Goal: Task Accomplishment & Management: Complete application form

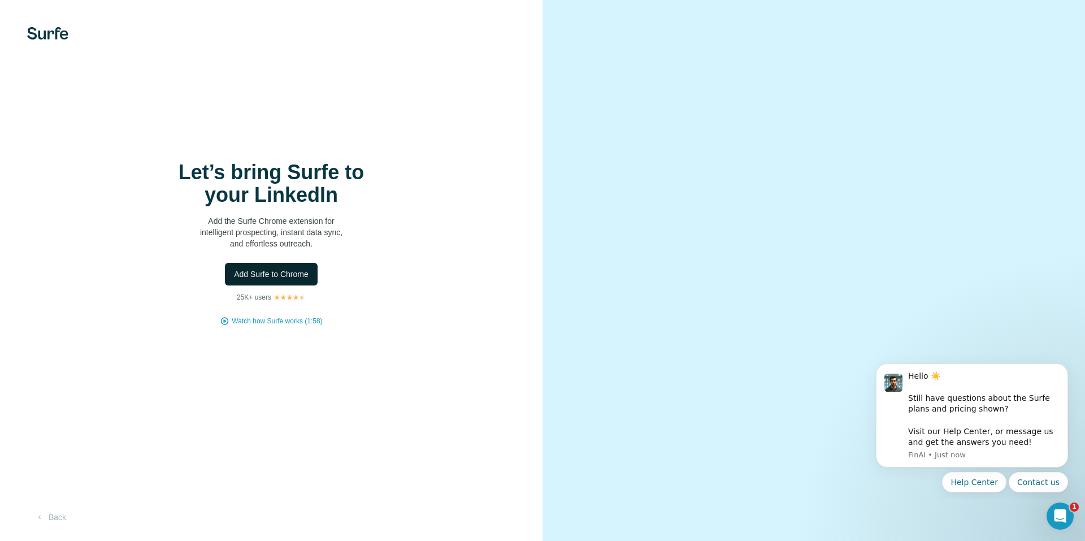
click at [279, 279] on button "Add Surfe to Chrome" at bounding box center [271, 274] width 93 height 23
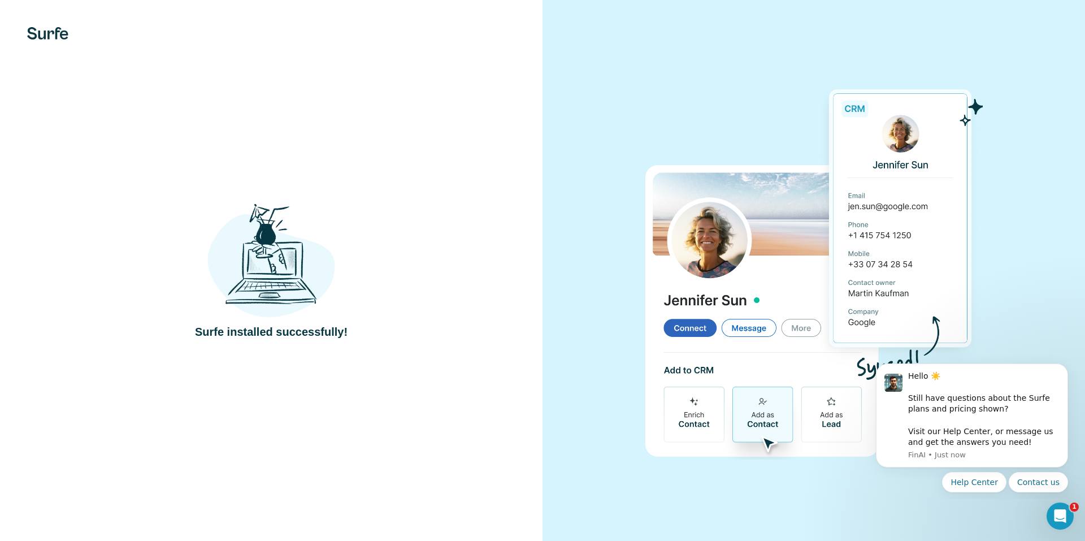
click at [286, 175] on div "Surfe installed successfully!" at bounding box center [271, 270] width 543 height 541
drag, startPoint x: 354, startPoint y: 332, endPoint x: 362, endPoint y: 333, distance: 8.0
click at [362, 333] on div "Surfe installed successfully!" at bounding box center [271, 270] width 497 height 138
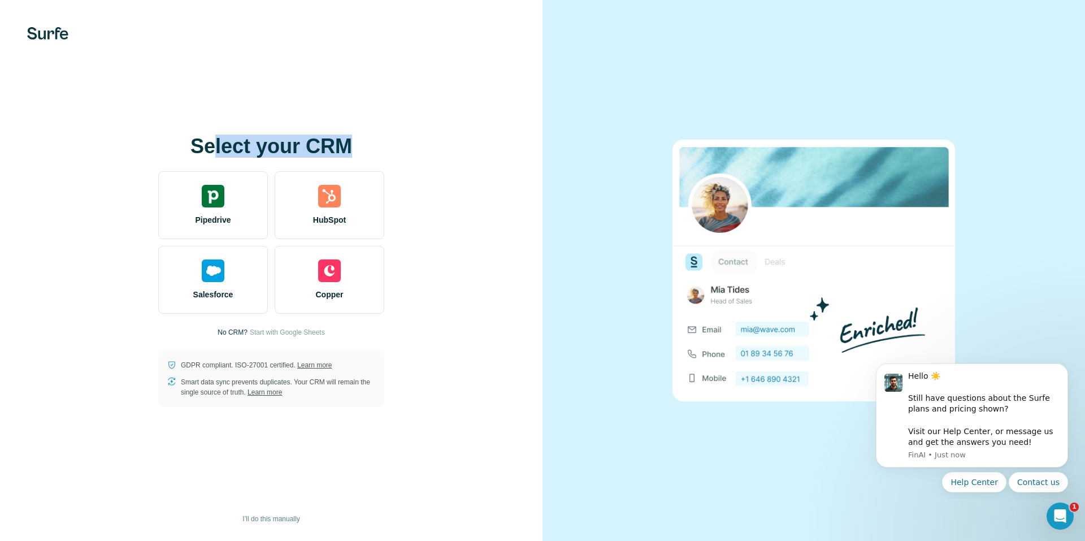
drag, startPoint x: 240, startPoint y: 150, endPoint x: 434, endPoint y: 163, distance: 194.4
click at [434, 161] on div "Select your CRM Pipedrive HubSpot Salesforce Copper No CRM? Start with Google S…" at bounding box center [271, 270] width 497 height 271
drag, startPoint x: 430, startPoint y: 310, endPoint x: 310, endPoint y: 328, distance: 121.7
click at [423, 315] on div "Select your CRM Pipedrive HubSpot Salesforce Copper No CRM? Start with Google S…" at bounding box center [271, 270] width 497 height 271
click at [288, 335] on span "Start with Google Sheets" at bounding box center [287, 332] width 75 height 10
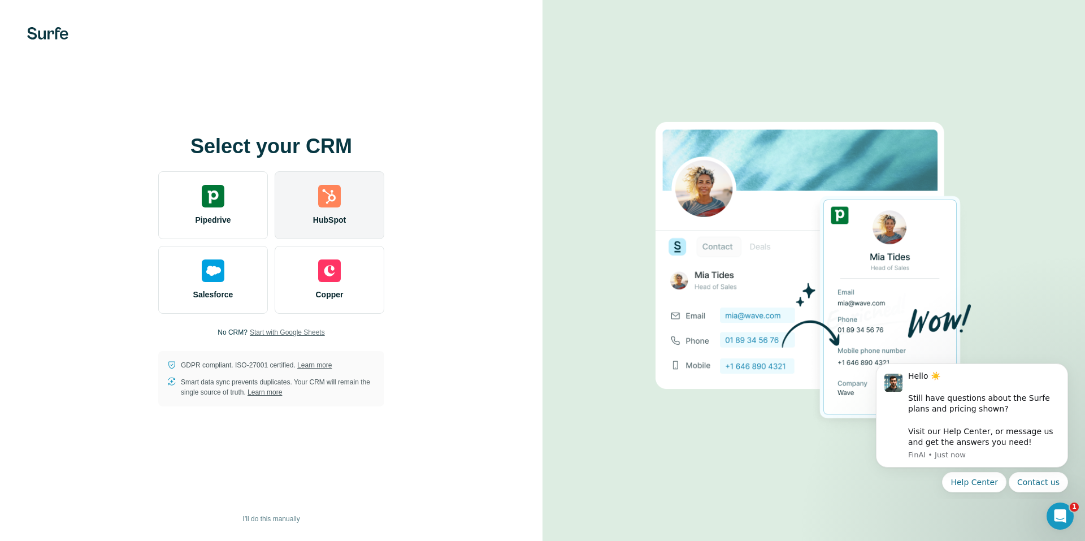
click at [324, 206] on img at bounding box center [329, 196] width 23 height 23
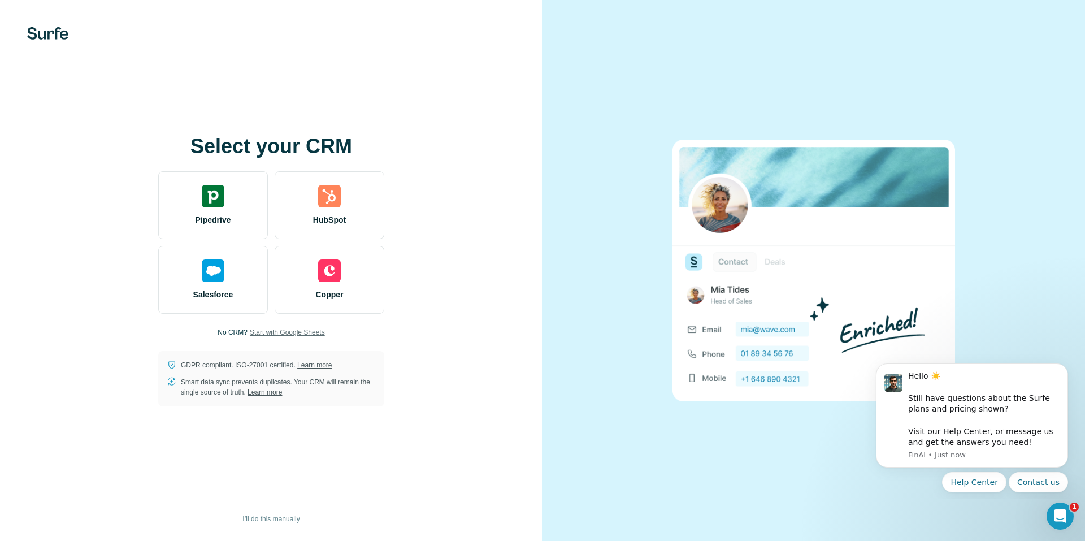
click at [280, 332] on span "Start with Google Sheets" at bounding box center [287, 332] width 75 height 10
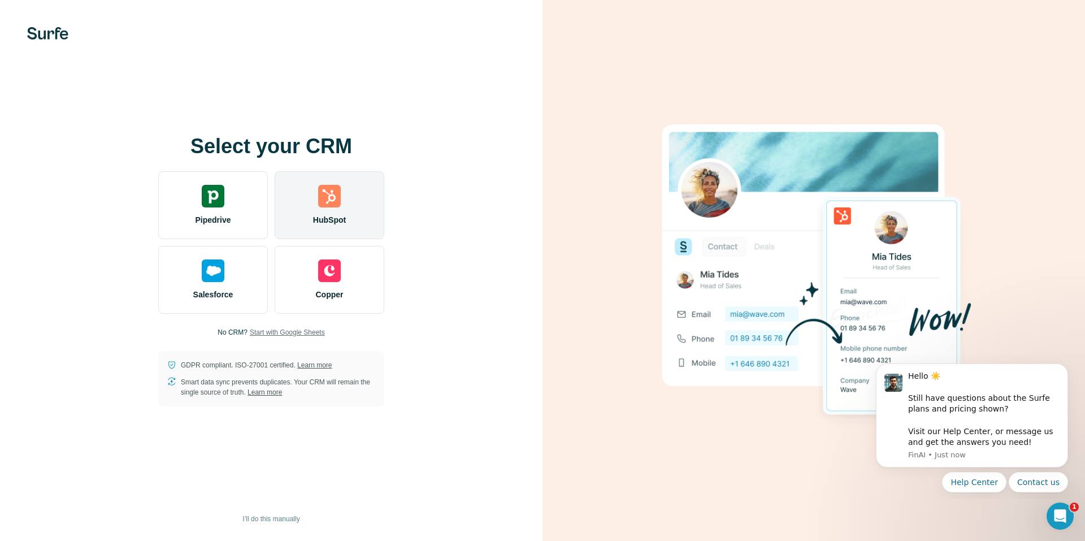
click at [324, 203] on img at bounding box center [329, 196] width 23 height 23
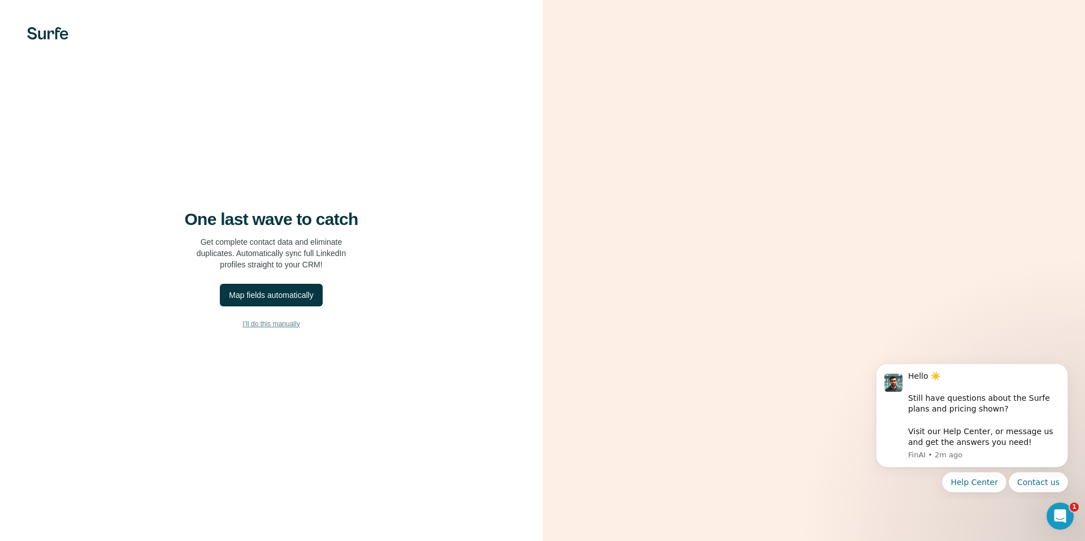
click at [289, 324] on span "I’ll do this manually" at bounding box center [270, 324] width 57 height 10
